Goal: Transaction & Acquisition: Purchase product/service

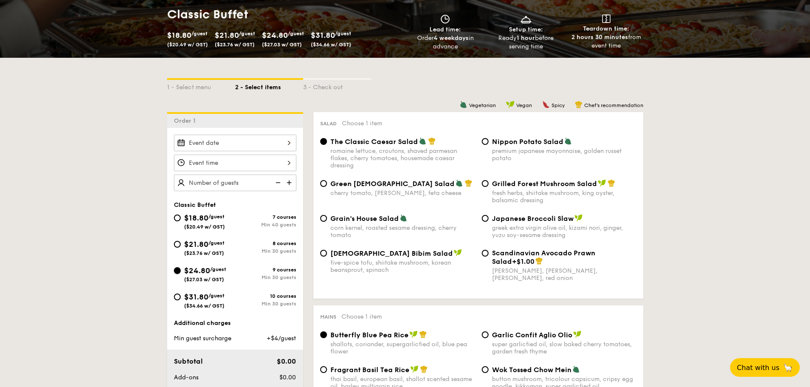
scroll to position [170, 0]
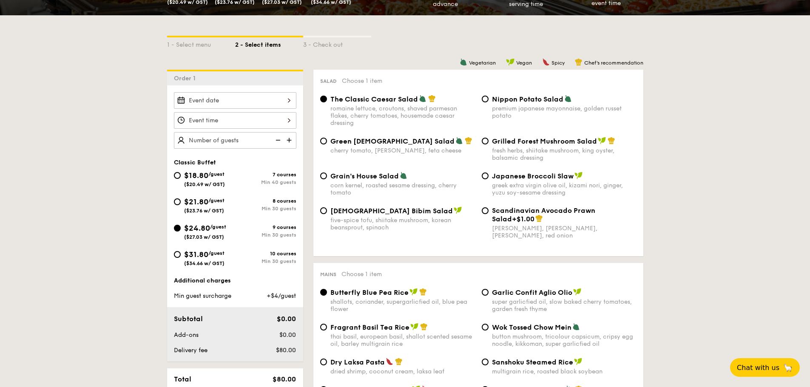
click at [182, 255] on div "$31.80 /guest ($34.66 w/ GST)" at bounding box center [204, 258] width 61 height 18
click at [181, 255] on input "$31.80 /guest ($34.66 w/ GST) 10 courses Min 30 guests" at bounding box center [177, 254] width 7 height 7
radio input "true"
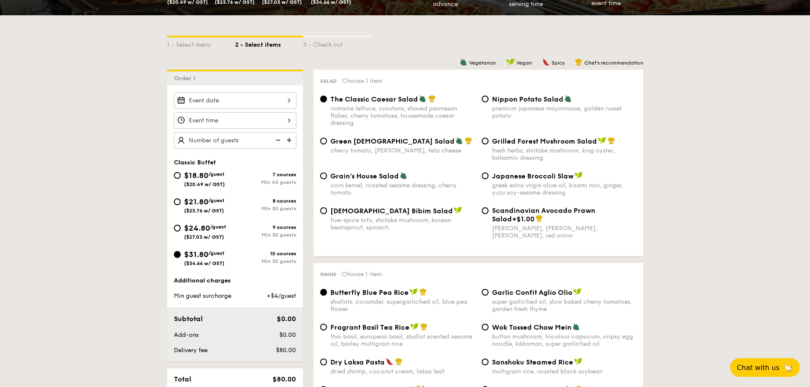
radio input "true"
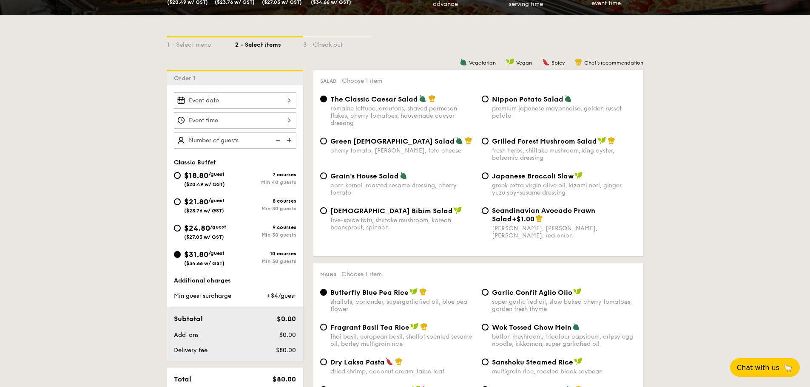
radio input "true"
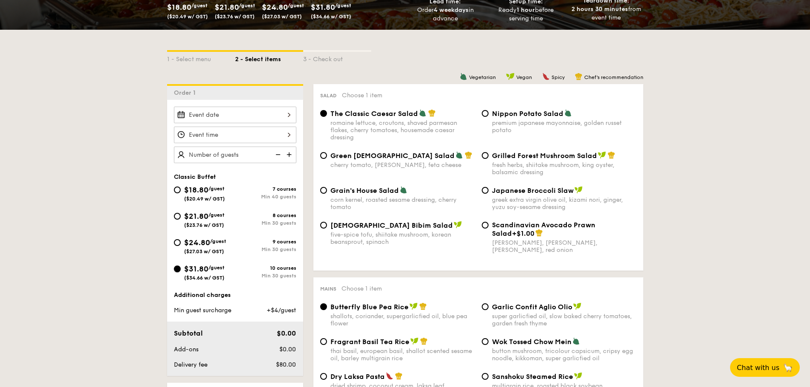
scroll to position [127, 0]
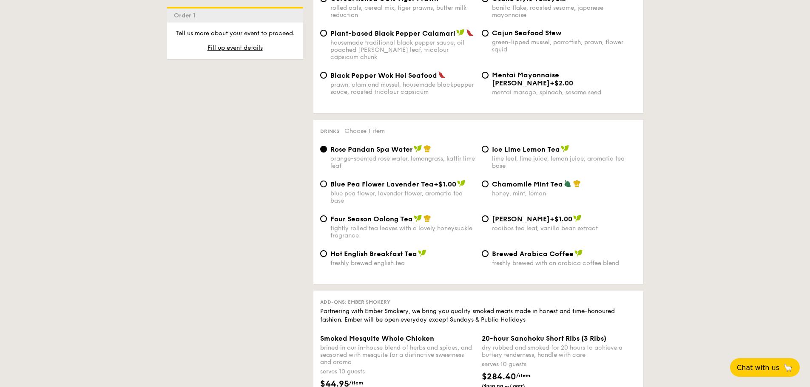
scroll to position [1912, 0]
